Goal: Navigation & Orientation: Find specific page/section

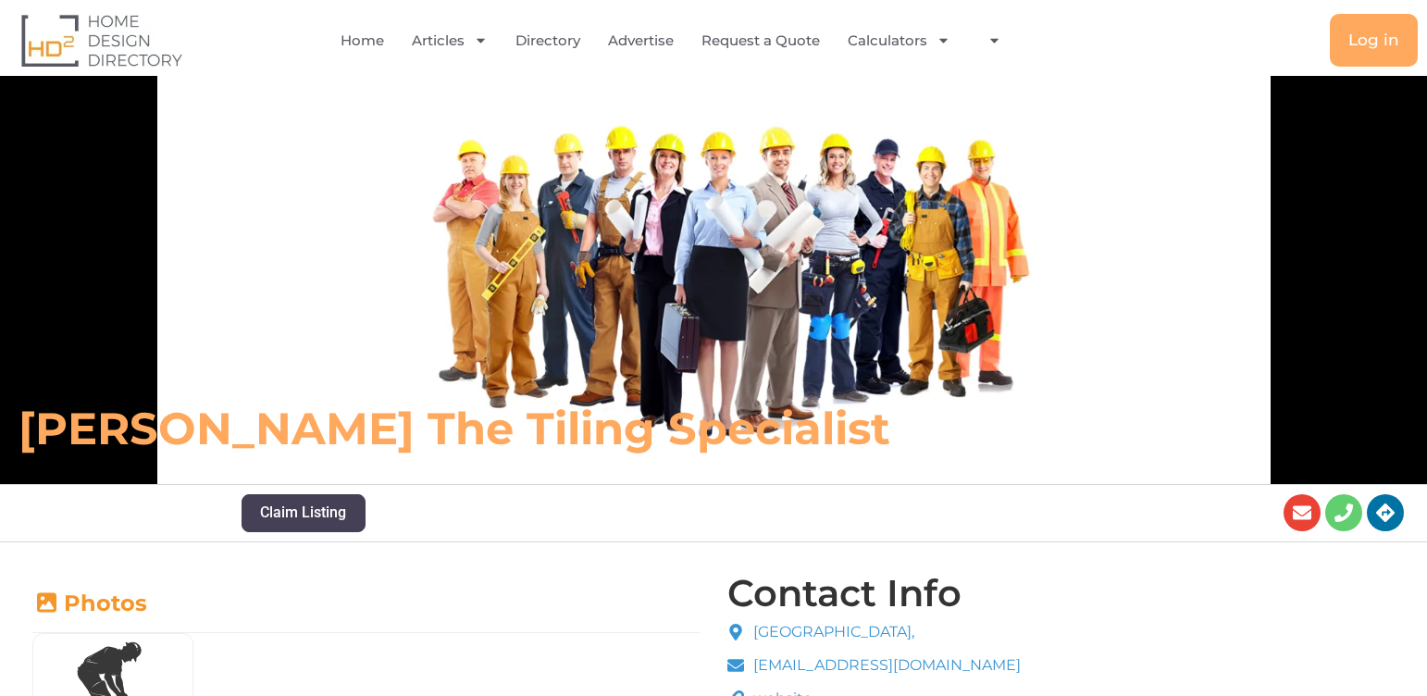
scroll to position [8, 0]
drag, startPoint x: 338, startPoint y: 431, endPoint x: 271, endPoint y: 387, distance: 80.1
click at [333, 425] on h6 "David the Tiling Specialist" at bounding box center [504, 430] width 971 height 56
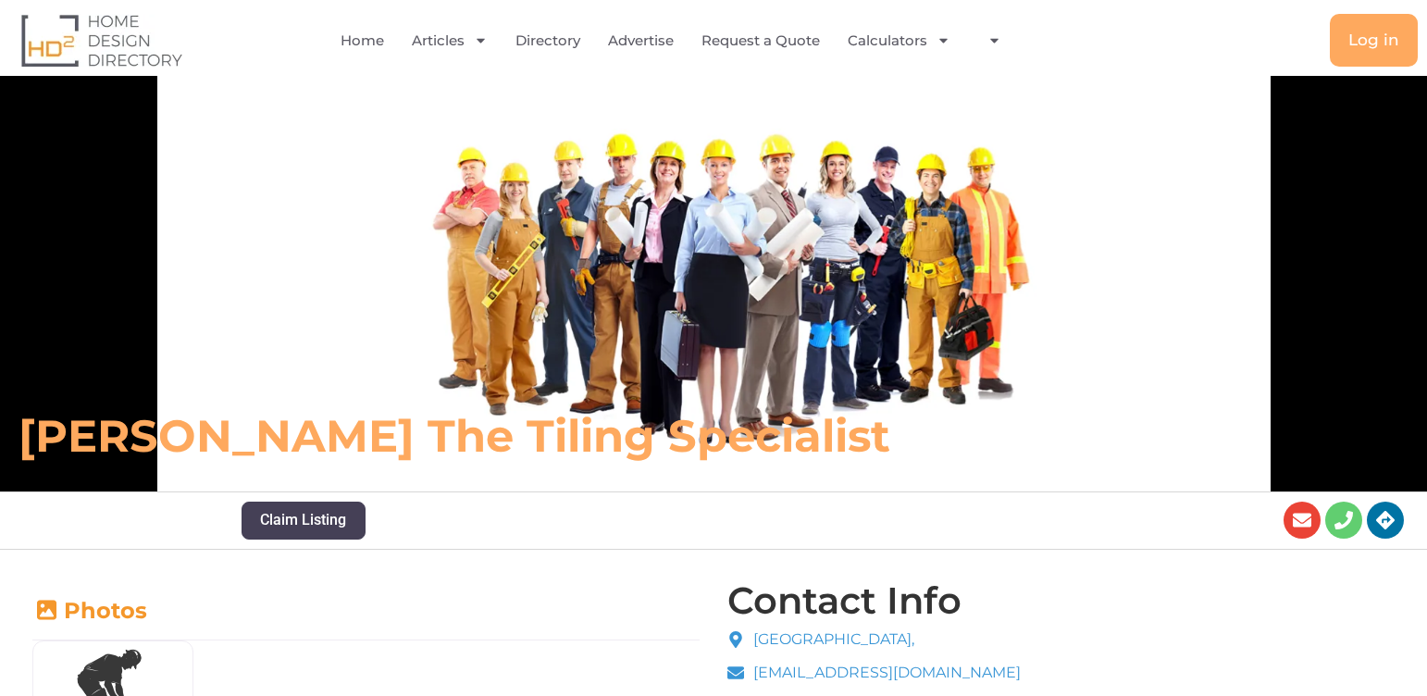
scroll to position [0, 0]
